Goal: Task Accomplishment & Management: Manage account settings

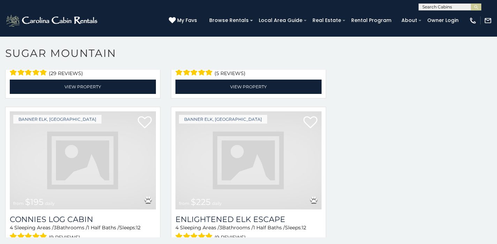
scroll to position [1277, 0]
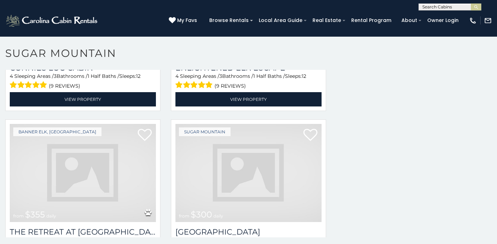
click at [42, 124] on img at bounding box center [83, 173] width 146 height 98
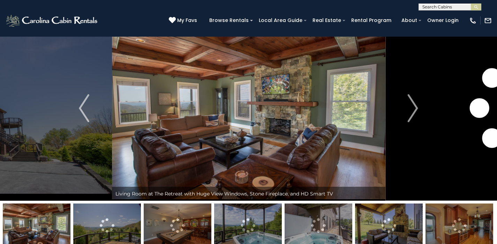
scroll to position [25, 0]
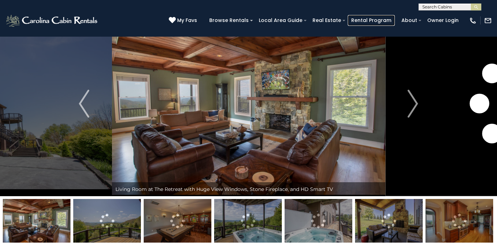
click at [384, 17] on link "Rental Program" at bounding box center [371, 20] width 47 height 11
